Goal: Information Seeking & Learning: Learn about a topic

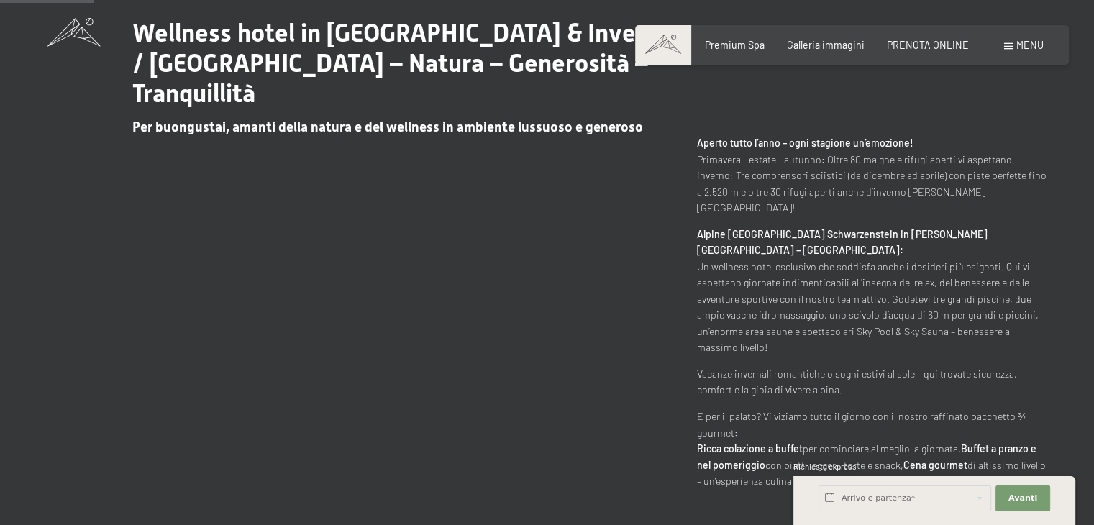
scroll to position [575, 0]
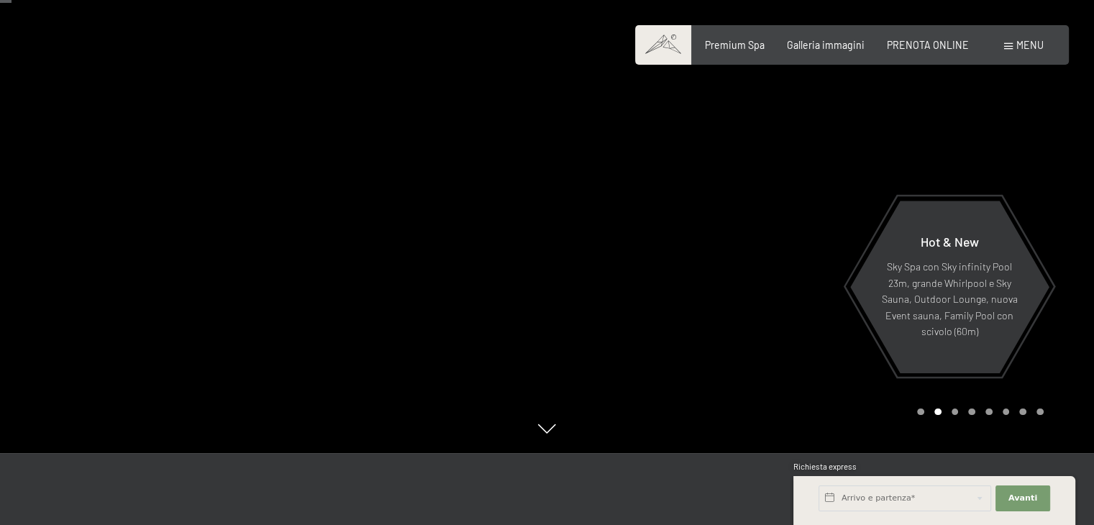
click at [1033, 47] on span "Menu" at bounding box center [1029, 45] width 27 height 12
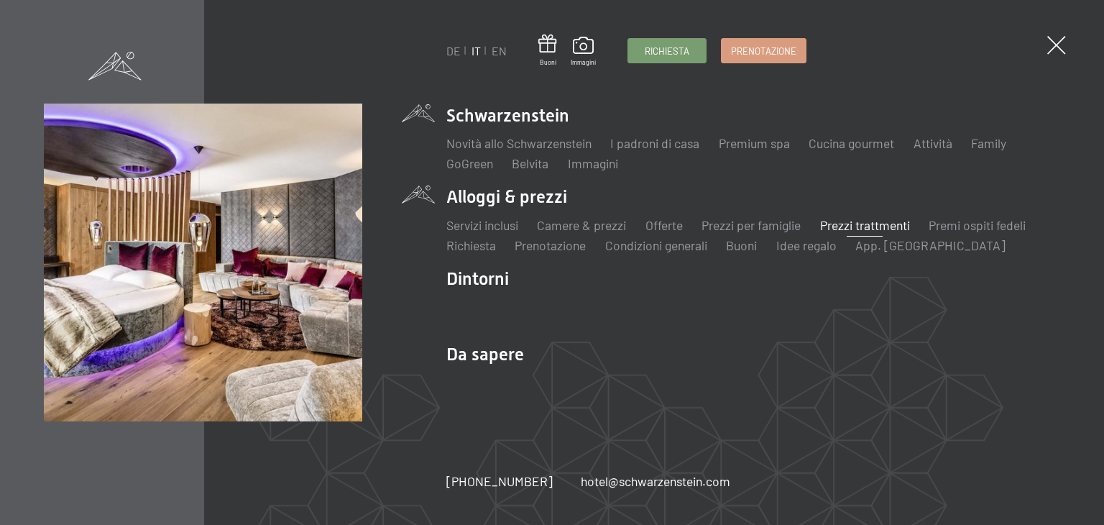
click at [853, 226] on link "Prezzi trattmenti" at bounding box center [865, 225] width 90 height 16
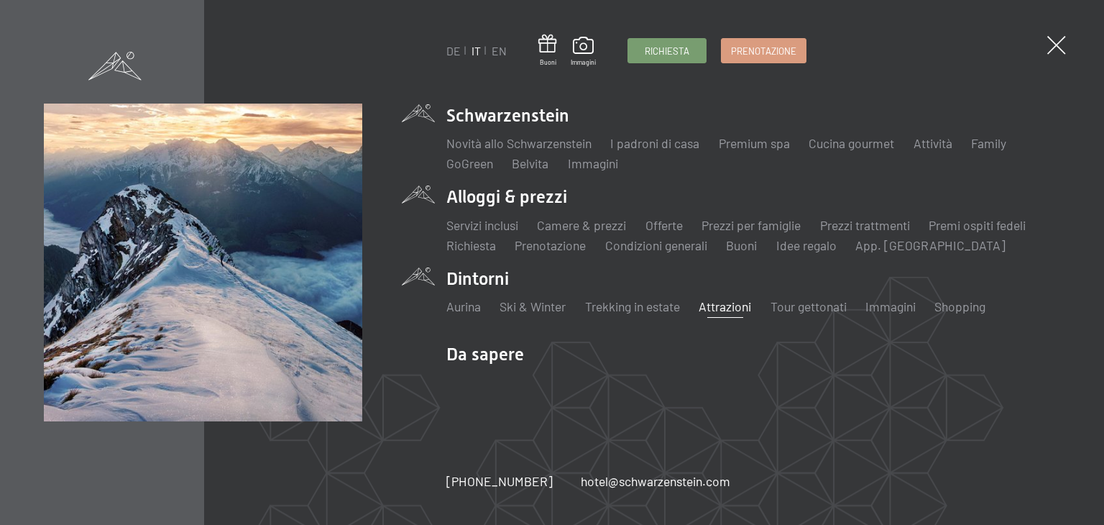
click at [745, 306] on link "Attrazioni" at bounding box center [725, 306] width 52 height 16
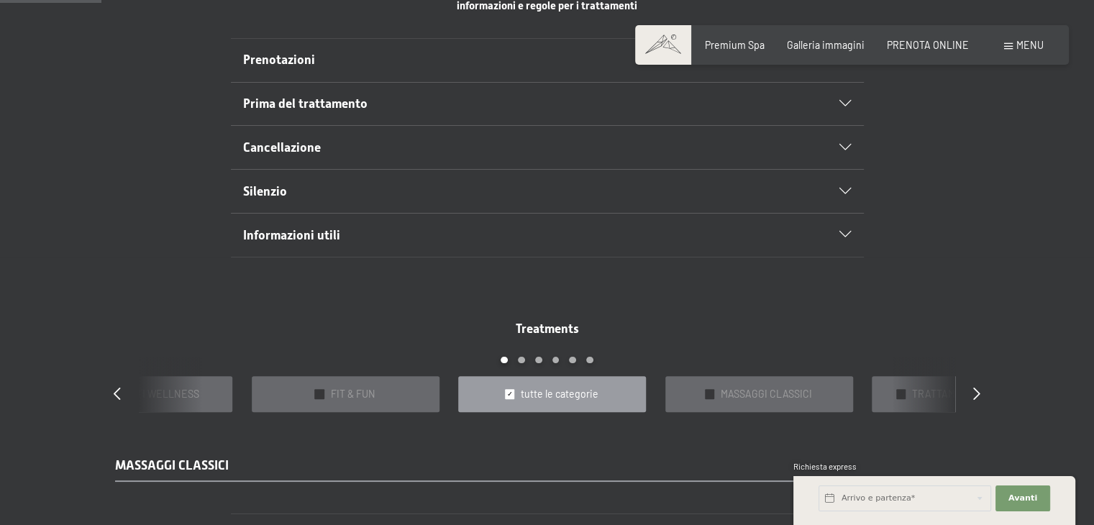
scroll to position [863, 0]
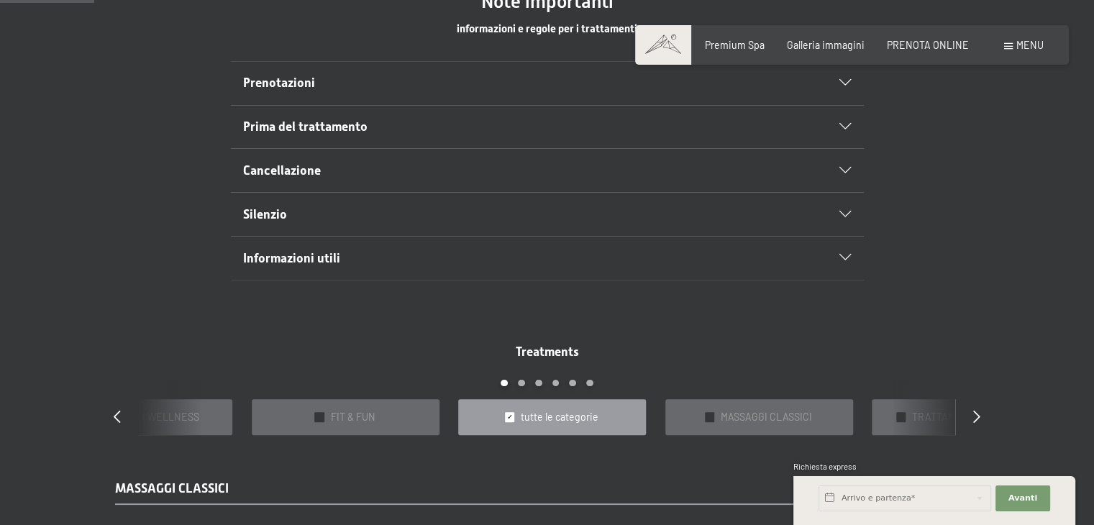
click at [840, 124] on icon at bounding box center [845, 127] width 12 height 6
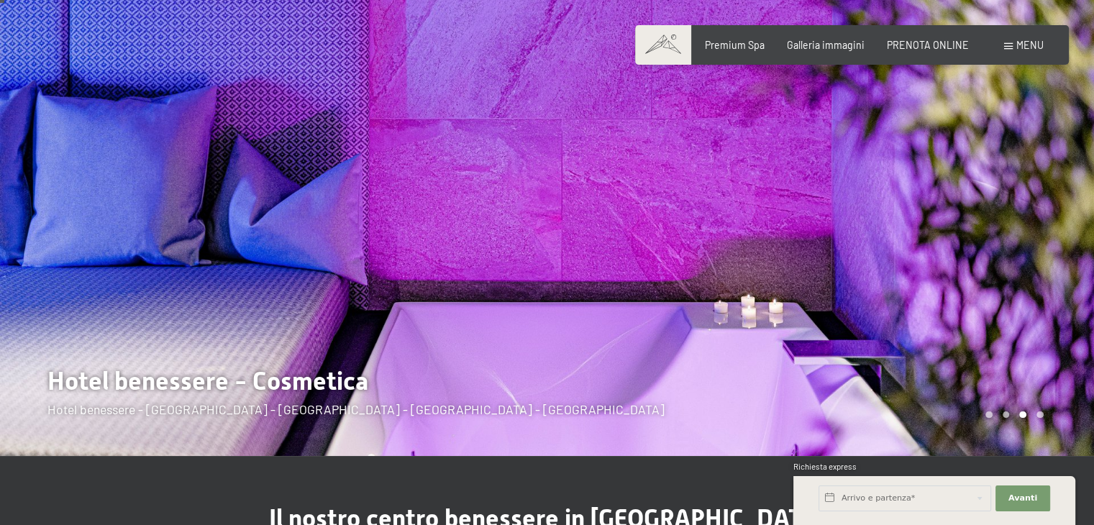
scroll to position [0, 0]
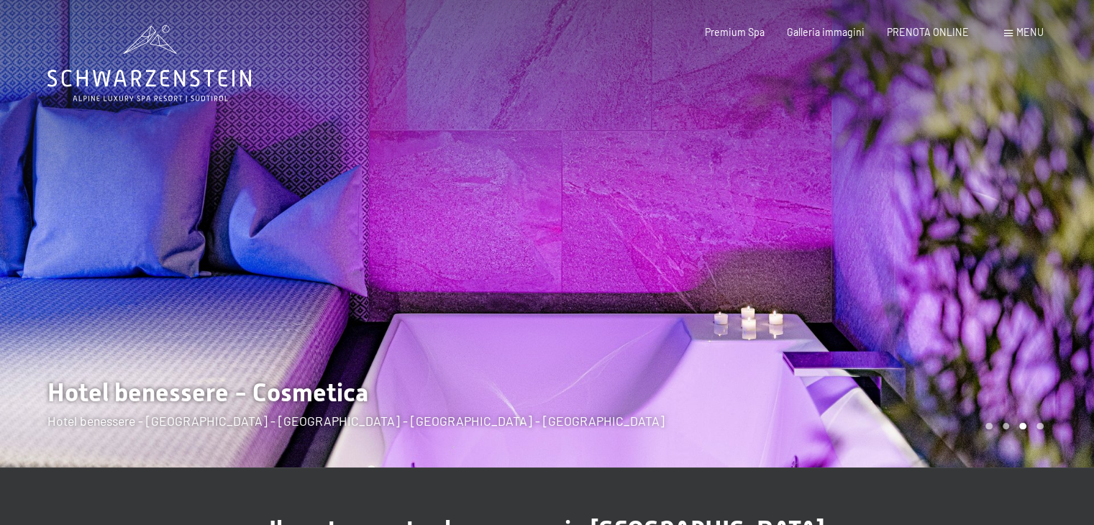
click at [923, 362] on div at bounding box center [820, 233] width 547 height 467
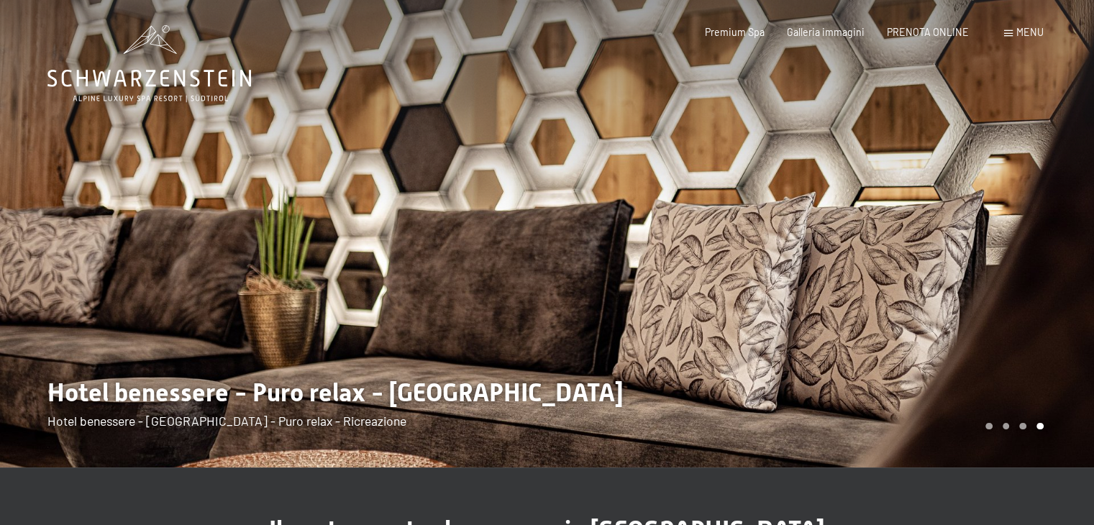
click at [1040, 426] on div "Carousel Page 4 (Current Slide)" at bounding box center [1039, 426] width 7 height 7
click at [989, 426] on div "Carousel Page 1" at bounding box center [988, 426] width 7 height 7
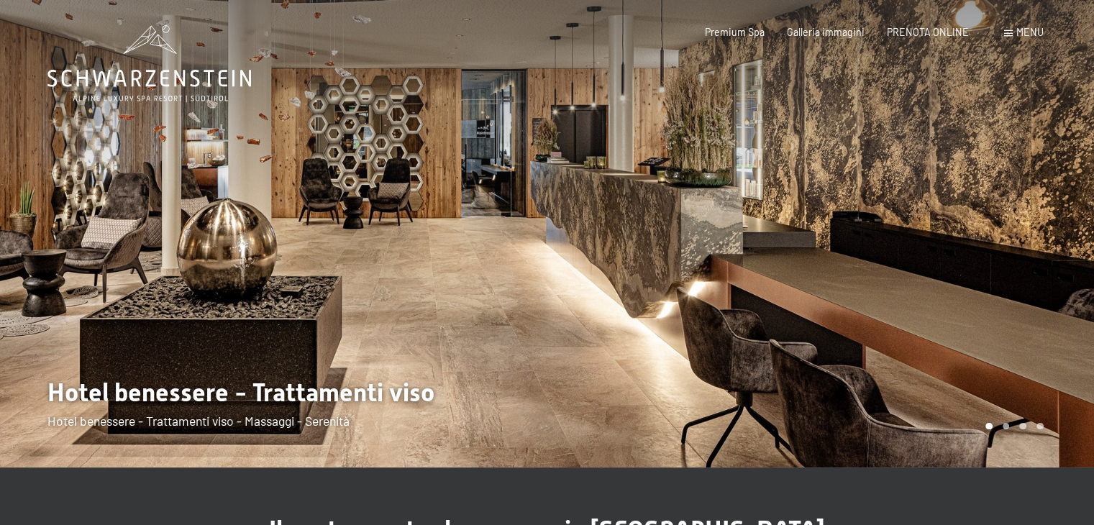
click at [32, 422] on div at bounding box center [273, 233] width 547 height 467
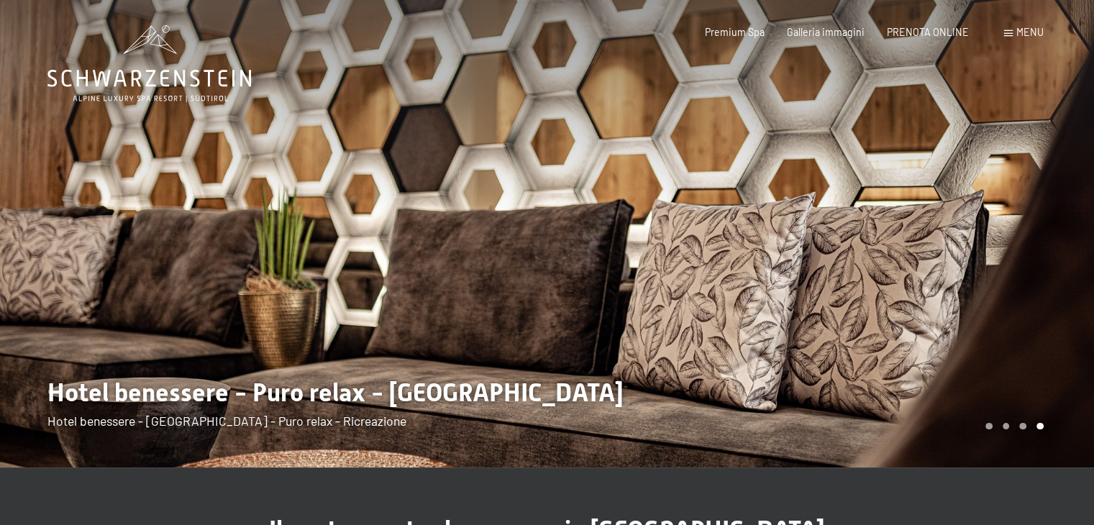
click at [32, 422] on div at bounding box center [273, 233] width 547 height 467
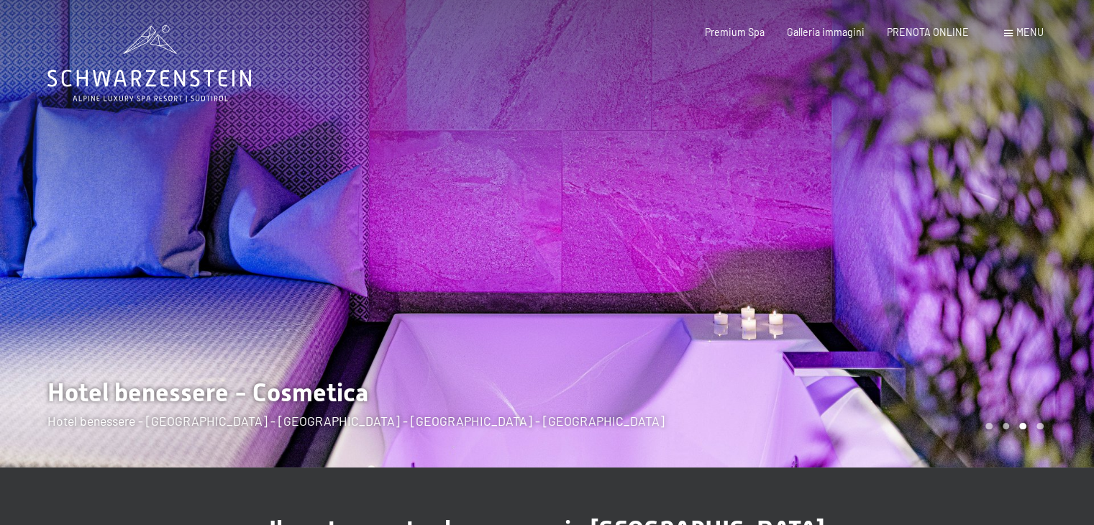
click at [32, 422] on div at bounding box center [273, 233] width 547 height 467
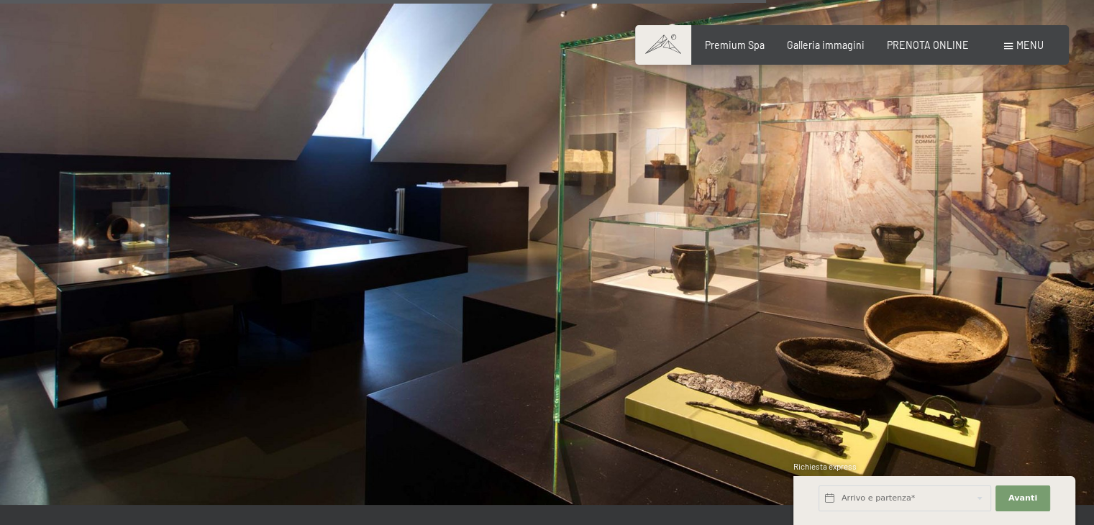
scroll to position [2301, 0]
